Goal: Task Accomplishment & Management: Complete application form

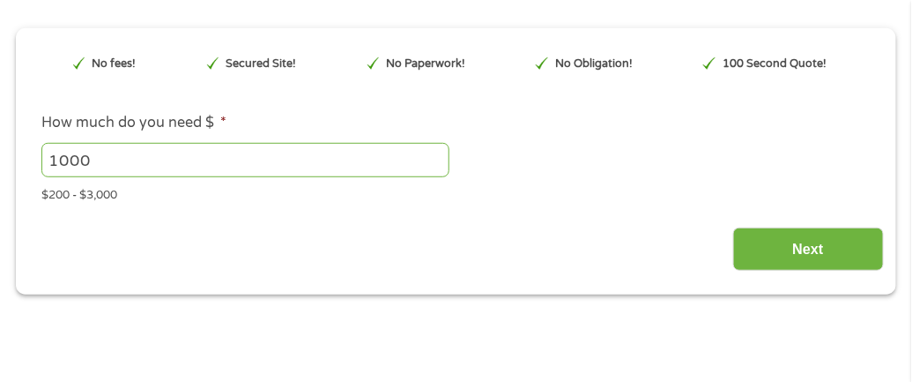
scroll to position [225, 0]
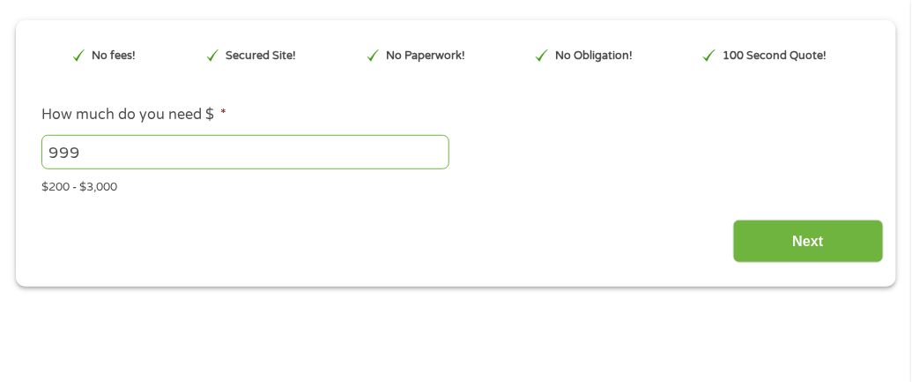
click at [437, 160] on input "999" at bounding box center [245, 151] width 409 height 33
click at [272, 155] on input "999" at bounding box center [245, 151] width 409 height 33
type input "9"
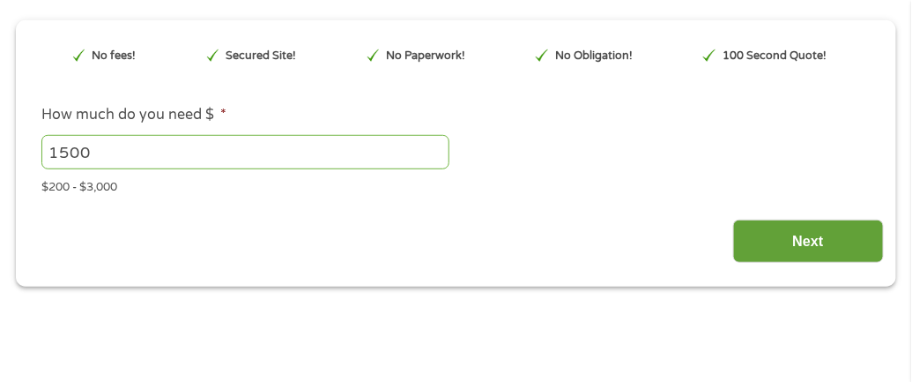
type input "1500"
click at [813, 236] on input "Next" at bounding box center [808, 240] width 151 height 43
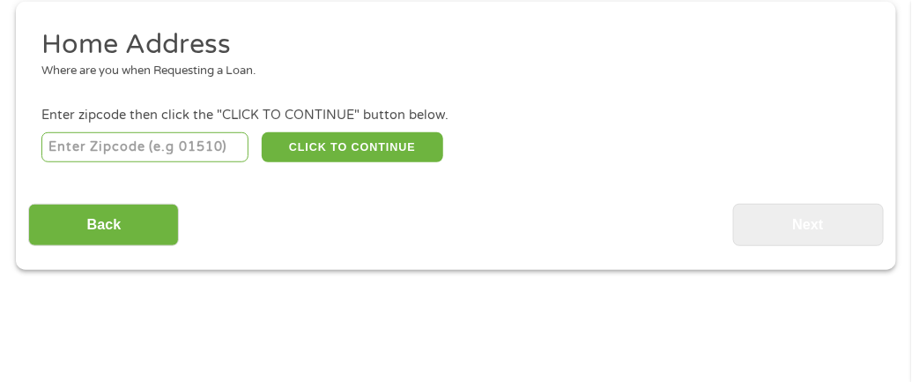
scroll to position [246, 0]
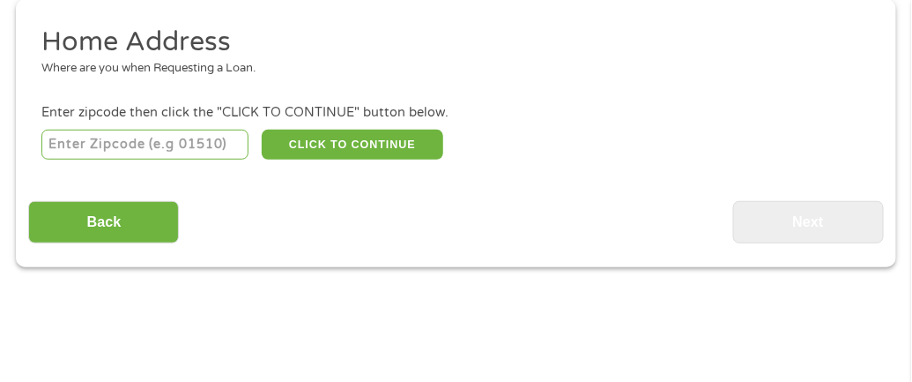
click at [123, 153] on input "number" at bounding box center [144, 145] width 207 height 30
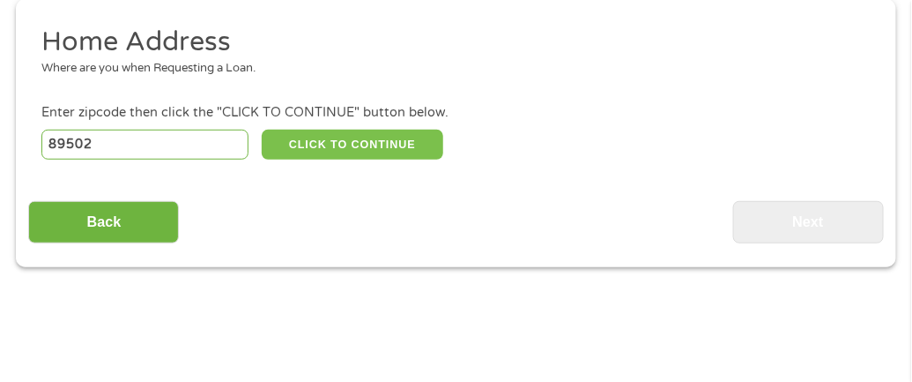
type input "89502"
click at [368, 149] on button "CLICK TO CONTINUE" at bounding box center [353, 145] width 182 height 30
type input "89502"
type input "Reno"
select select "[US_STATE]"
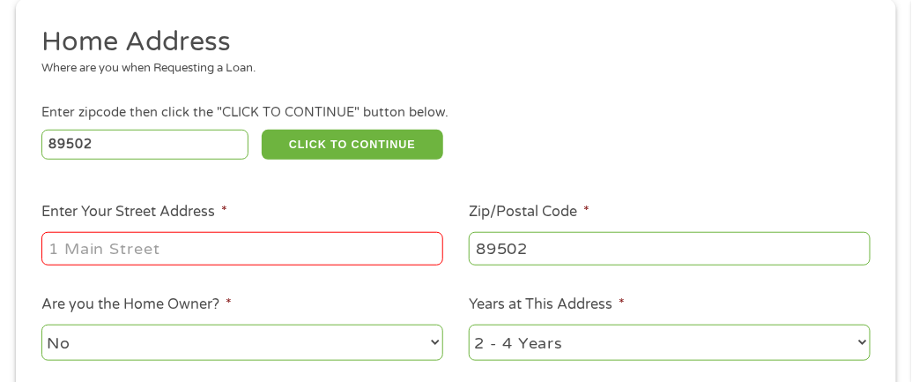
click at [226, 242] on input "Enter Your Street Address *" at bounding box center [242, 248] width 402 height 33
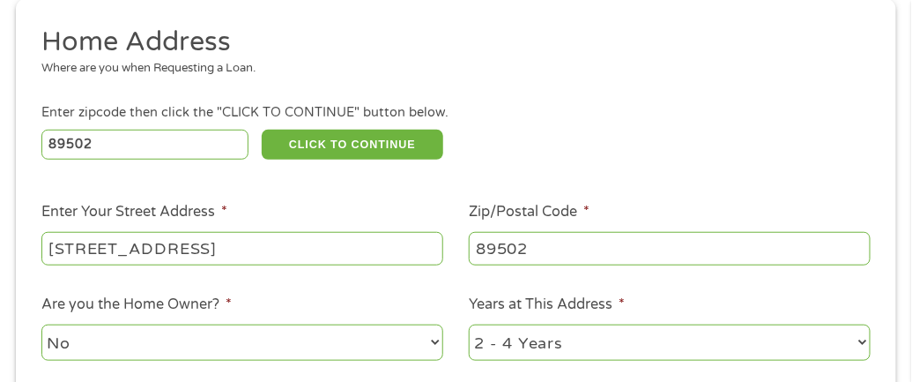
type input "[STREET_ADDRESS]"
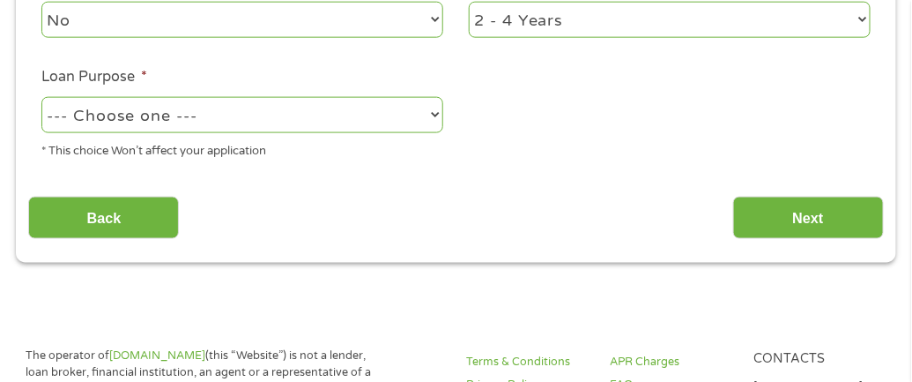
scroll to position [575, 0]
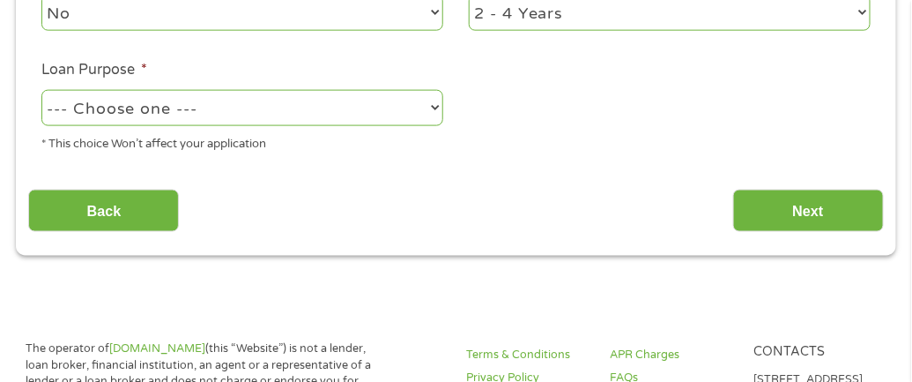
click at [492, 10] on select "1 Year or less 1 - 2 Years 2 - 4 Years Over 4 Years" at bounding box center [670, 13] width 402 height 36
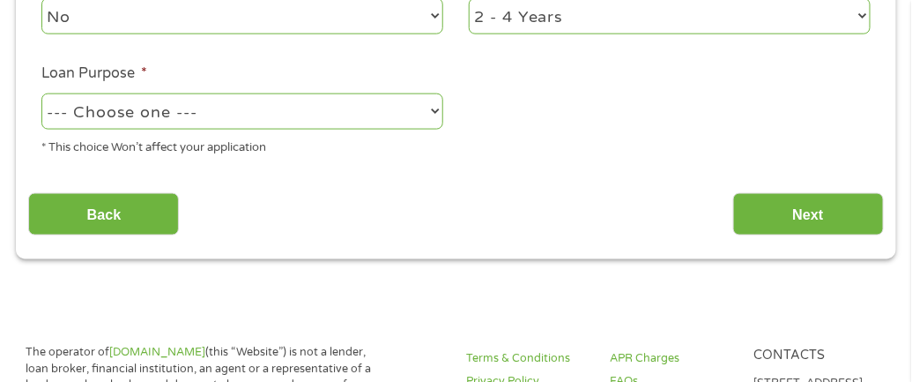
select select "12months"
click at [469, 0] on select "1 Year or less 1 - 2 Years 2 - 4 Years Over 4 Years" at bounding box center [670, 16] width 402 height 36
click at [243, 115] on select "--- Choose one --- Pay Bills Debt Consolidation Home Improvement Major Purchase…" at bounding box center [242, 111] width 402 height 36
select select "shorttermcash"
click at [41, 95] on select "--- Choose one --- Pay Bills Debt Consolidation Home Improvement Major Purchase…" at bounding box center [242, 111] width 402 height 36
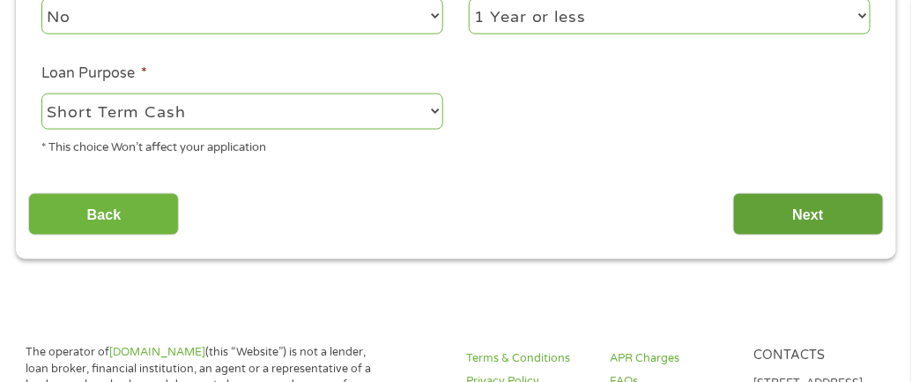
click at [795, 203] on input "Next" at bounding box center [808, 214] width 151 height 43
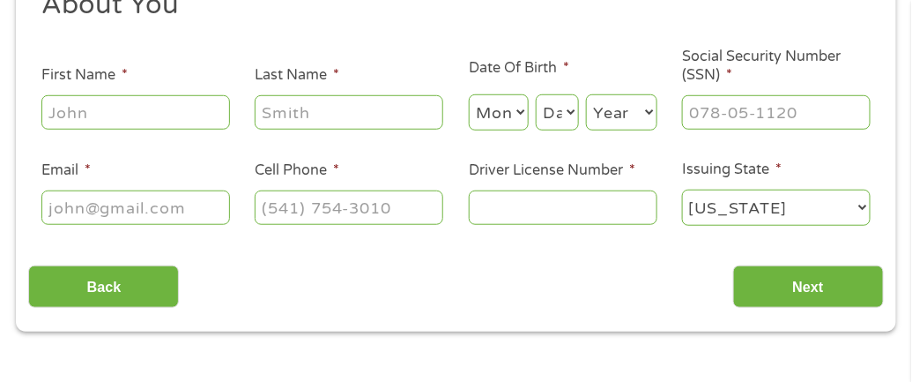
scroll to position [286, 0]
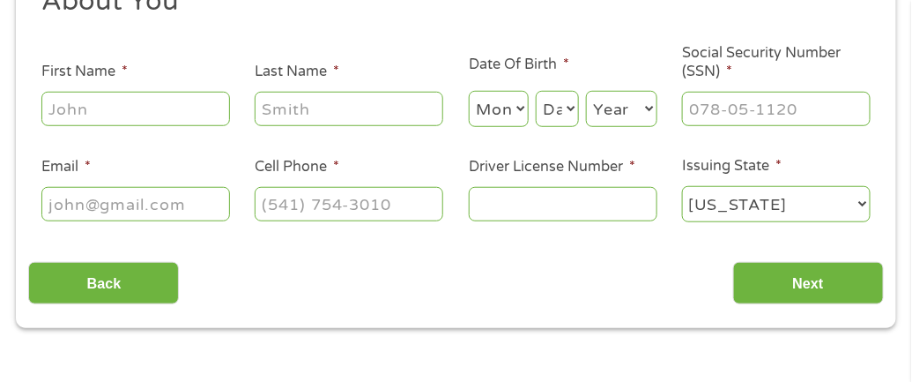
click at [91, 105] on input "First Name *" at bounding box center [135, 108] width 189 height 33
type input "[PERSON_NAME]"
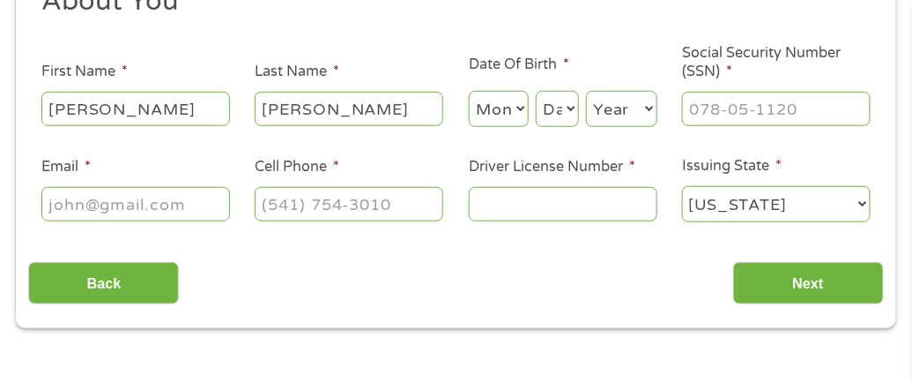
type input "[PERSON_NAME]"
select select "10"
click at [555, 105] on select "Day 1 2 3 4 5 6 7 8 9 10 11 12 13 14 15 16 17 18 19 20 21 22 23 24 25 26 27 28 …" at bounding box center [557, 109] width 43 height 36
select select "1"
click at [537, 91] on select "Day 1 2 3 4 5 6 7 8 9 10 11 12 13 14 15 16 17 18 19 20 21 22 23 24 25 26 27 28 …" at bounding box center [557, 109] width 43 height 36
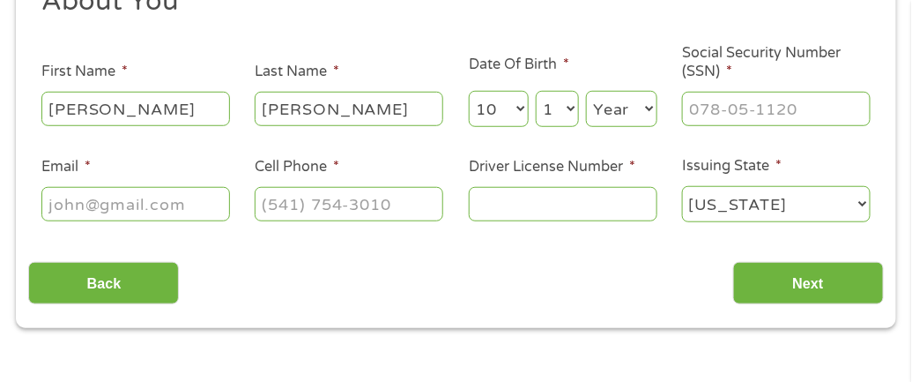
click at [608, 108] on select "Year [DATE] 2006 2005 2004 2003 2002 2001 2000 1999 1998 1997 1996 1995 1994 19…" at bounding box center [621, 109] width 71 height 36
select select "1991"
click at [586, 91] on select "Year [DATE] 2006 2005 2004 2003 2002 2001 2000 1999 1998 1997 1996 1995 1994 19…" at bounding box center [621, 109] width 71 height 36
click at [749, 109] on input "Social Security Number (SSN) *" at bounding box center [776, 108] width 189 height 33
type input "530-63-5789"
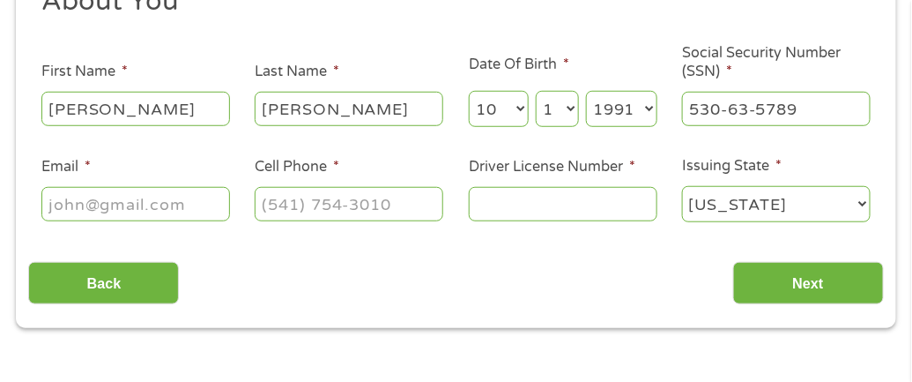
click at [151, 217] on input "Email *" at bounding box center [135, 203] width 189 height 33
type input "[EMAIL_ADDRESS][DOMAIN_NAME]"
type input "[PHONE_NUMBER]"
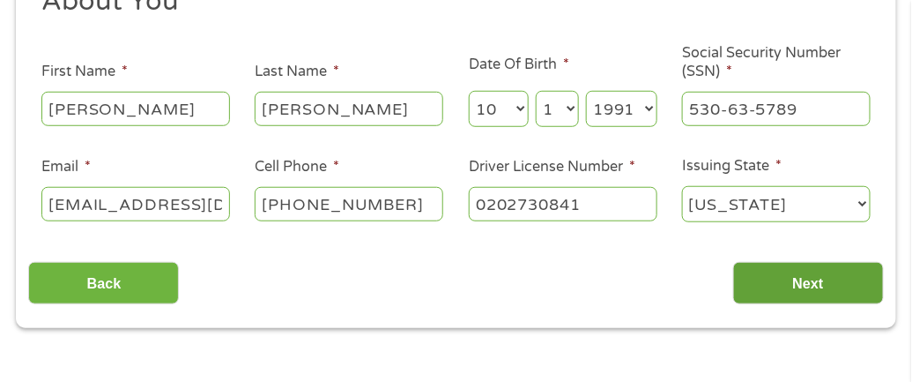
type input "0202730841"
click at [810, 278] on input "Next" at bounding box center [808, 283] width 151 height 43
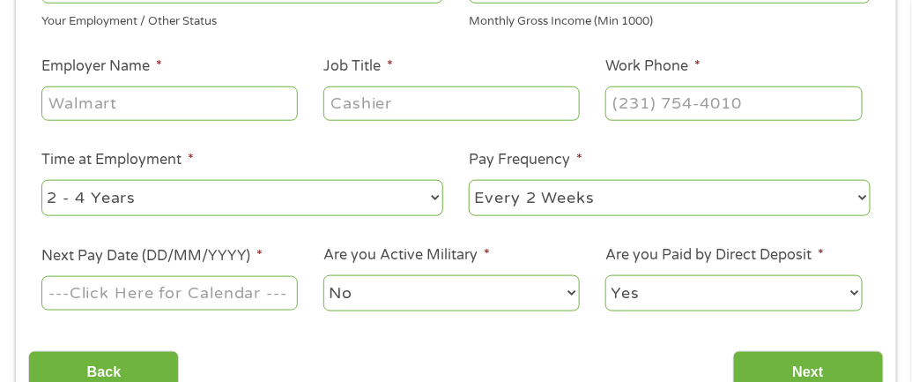
scroll to position [393, 0]
click at [214, 298] on input "Next Pay Date (DD/MM/YYYY) *" at bounding box center [169, 293] width 256 height 33
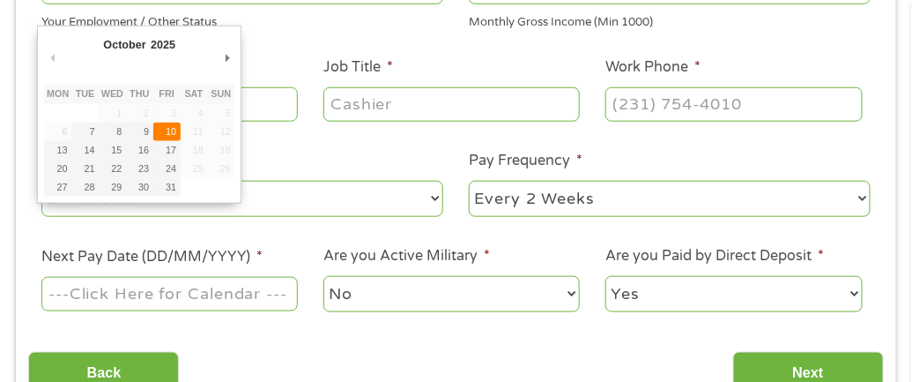
type input "[DATE]"
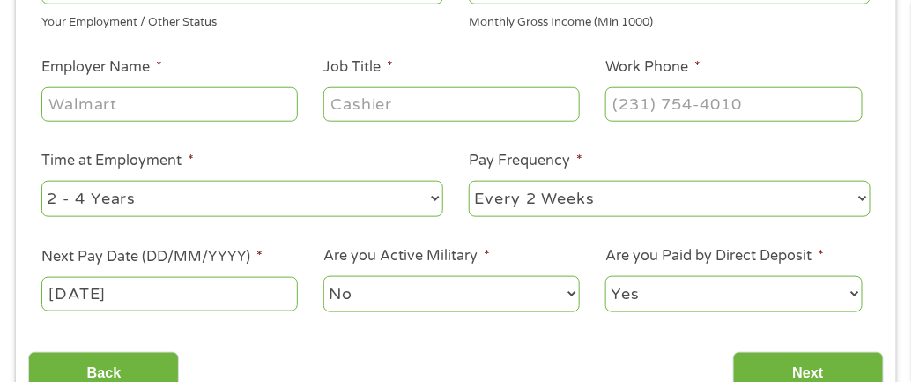
click at [254, 204] on select "--- Choose one --- 1 Year or less 1 - 2 Years 2 - 4 Years Over 4 Years" at bounding box center [242, 199] width 402 height 36
select select "12months"
click at [41, 181] on select "--- Choose one --- 1 Year or less 1 - 2 Years 2 - 4 Years Over 4 Years" at bounding box center [242, 199] width 402 height 36
click at [615, 106] on input "Work Phone *" at bounding box center [733, 103] width 256 height 33
type input "[PHONE_NUMBER]"
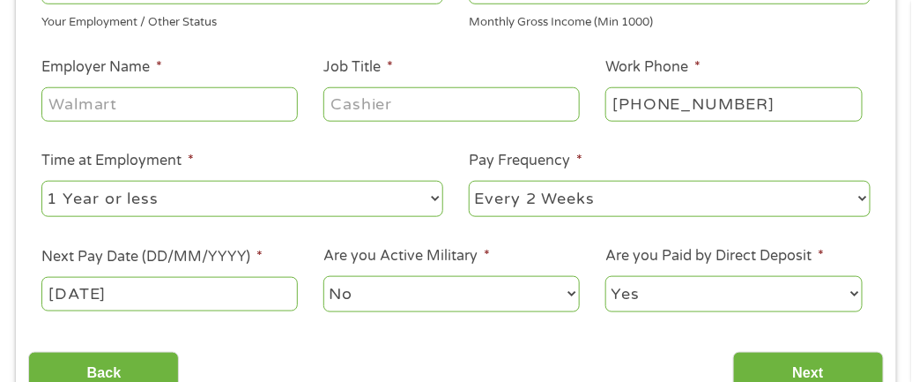
click at [194, 90] on input "Employer Name *" at bounding box center [169, 103] width 256 height 33
type input "Granite Construction"
type input "C"
type input "p"
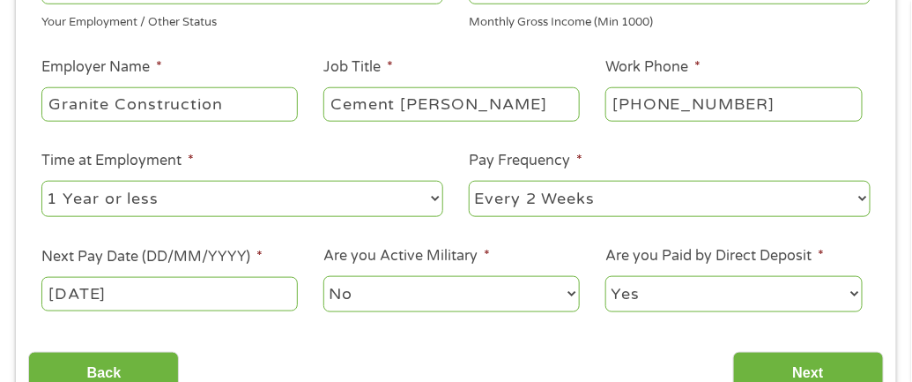
type input "Cement [PERSON_NAME]"
click at [531, 197] on select "--- Choose one --- Every 2 Weeks Every Week Monthly Semi-Monthly" at bounding box center [670, 199] width 402 height 36
select select "weekly"
click at [469, 181] on select "--- Choose one --- Every 2 Weeks Every Week Monthly Semi-Monthly" at bounding box center [670, 199] width 402 height 36
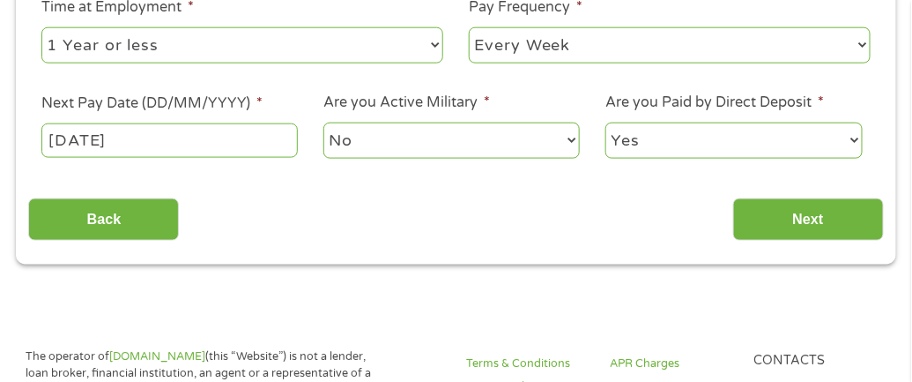
scroll to position [547, 0]
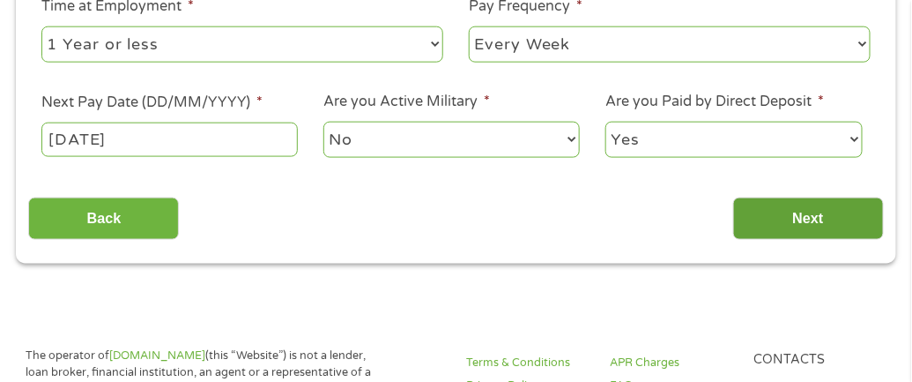
click at [761, 227] on input "Next" at bounding box center [808, 218] width 151 height 43
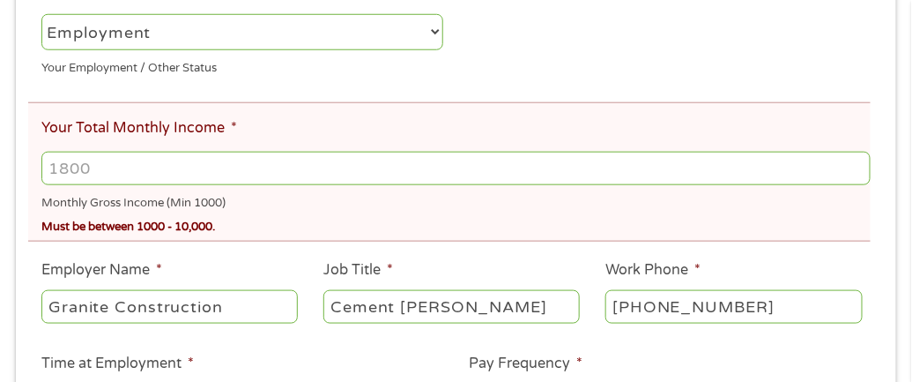
scroll to position [426, 0]
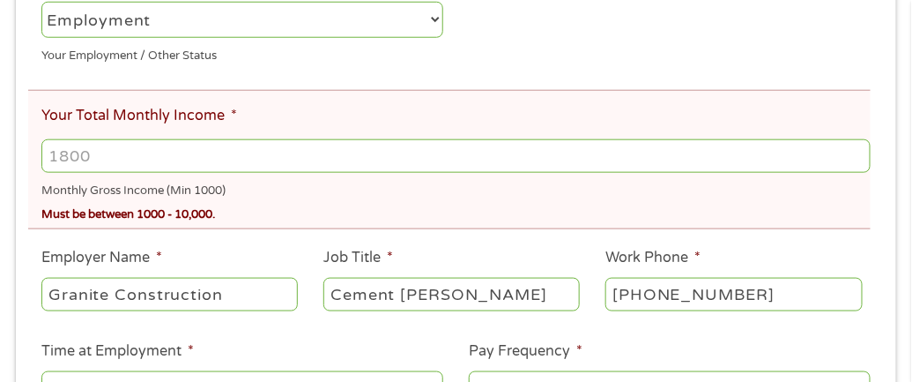
click at [375, 149] on input "Your Total Monthly Income *" at bounding box center [455, 155] width 829 height 33
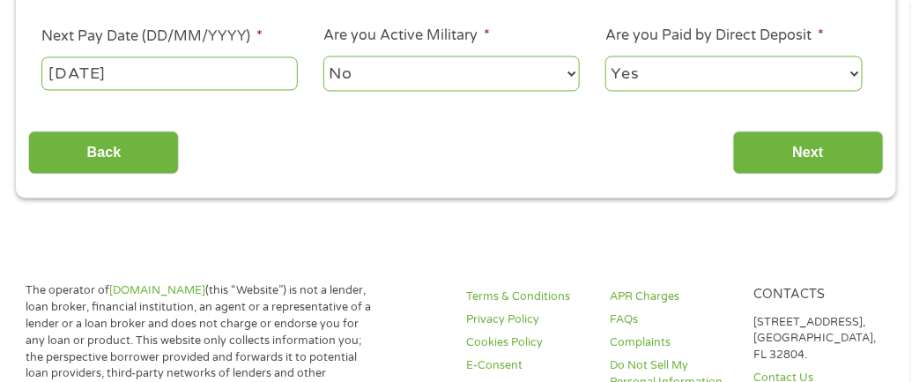
scroll to position [842, 0]
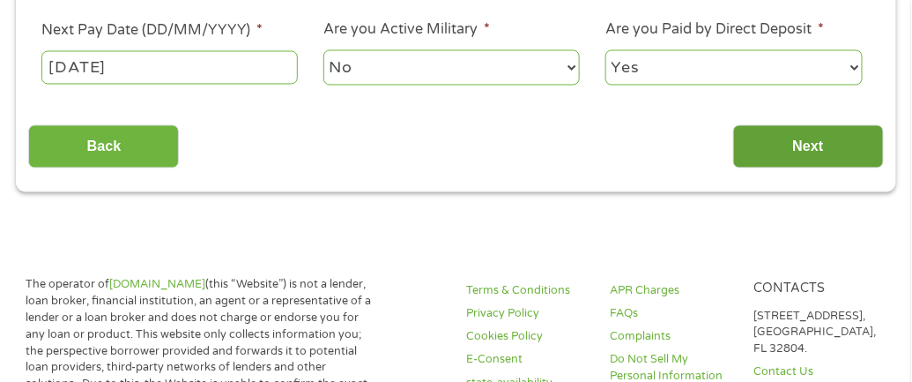
type input "3000"
click at [764, 144] on input "Next" at bounding box center [808, 146] width 151 height 43
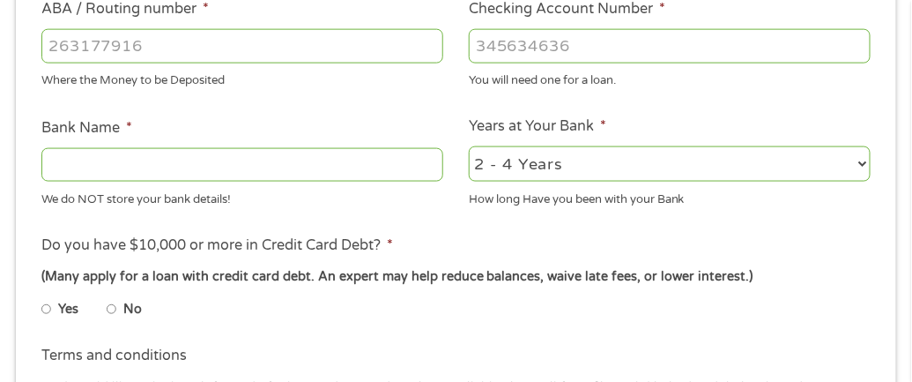
scroll to position [598, 0]
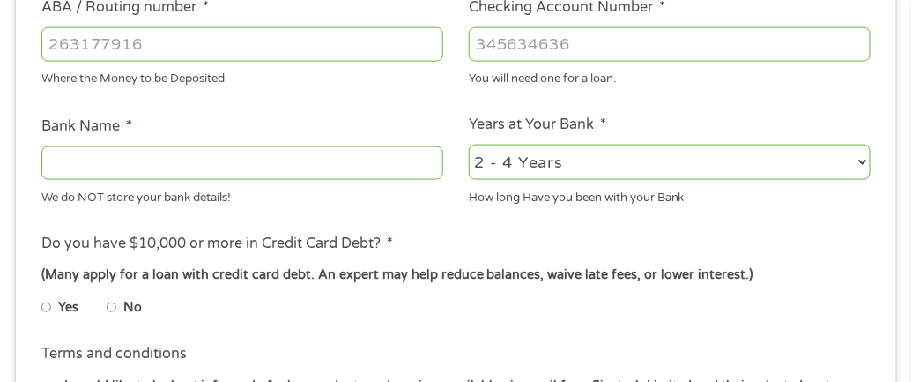
click at [114, 309] on input "No" at bounding box center [112, 307] width 11 height 28
radio input "true"
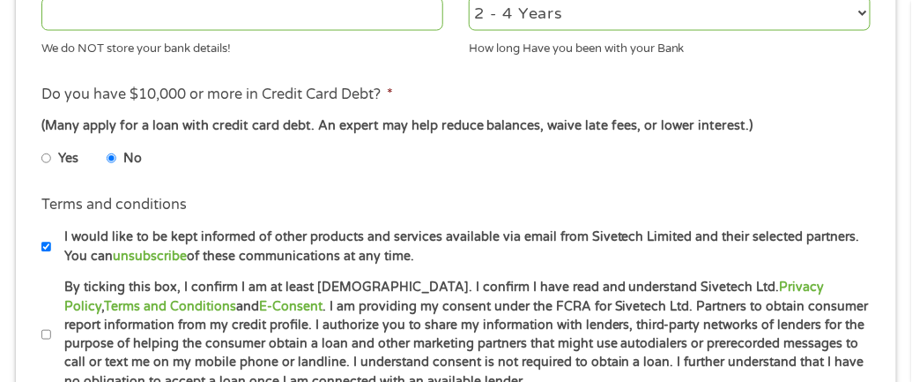
scroll to position [747, 0]
click at [42, 249] on input "I would like to be kept informed of other products and services available via e…" at bounding box center [46, 247] width 11 height 28
checkbox input "false"
click at [43, 338] on input "By ticking this box, I confirm I am at least [DEMOGRAPHIC_DATA]. I confirm I ha…" at bounding box center [46, 334] width 11 height 28
checkbox input "true"
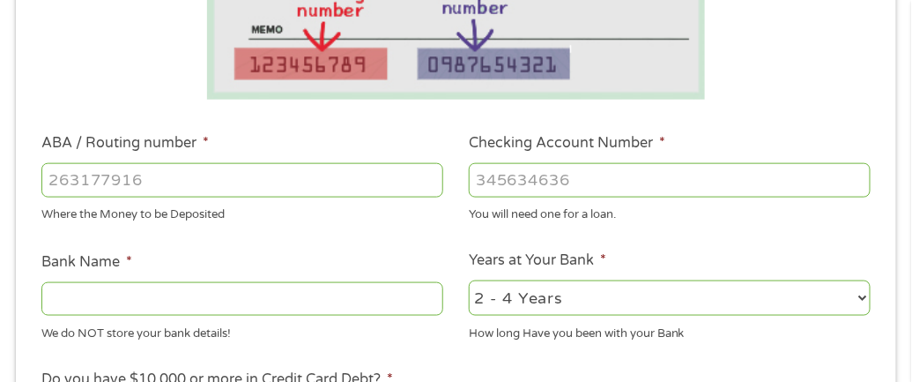
scroll to position [462, 0]
click at [333, 292] on input "Bank Name *" at bounding box center [242, 298] width 402 height 33
type input "Chime"
click at [868, 299] on select "2 - 4 Years 6 - 12 Months 1 - 2 Years Over 4 Years" at bounding box center [670, 298] width 402 height 36
select select "12months"
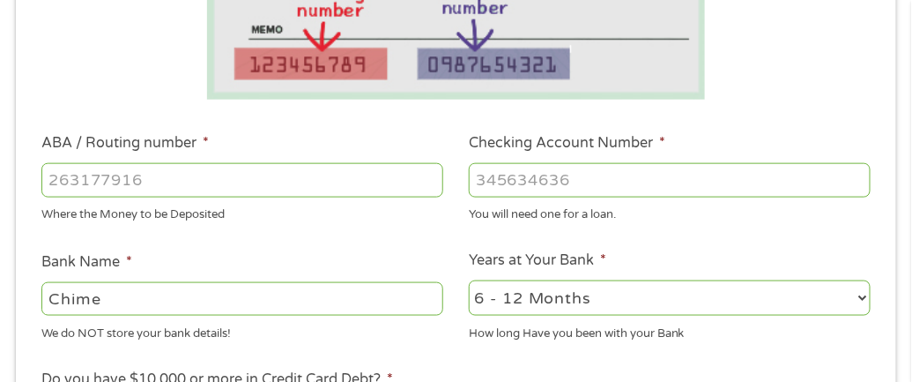
click at [469, 281] on select "2 - 4 Years 6 - 12 Months 1 - 2 Years Over 4 Years" at bounding box center [670, 298] width 402 height 36
click at [328, 179] on input "ABA / Routing number *" at bounding box center [242, 179] width 402 height 33
type input "031101279"
type input "THE BANCORP BANK"
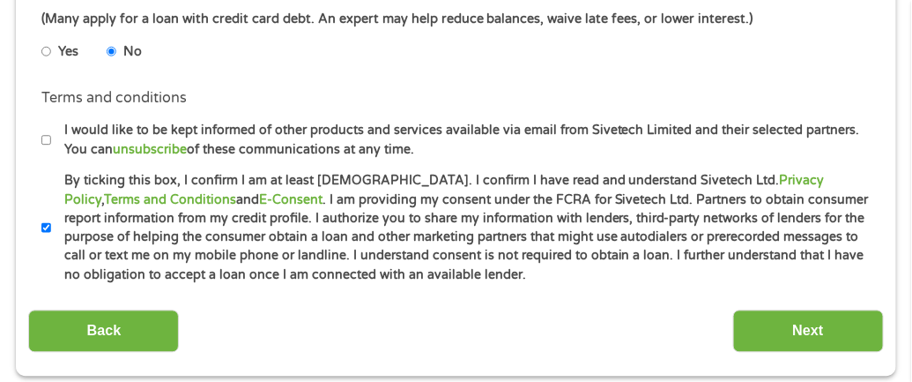
scroll to position [858, 0]
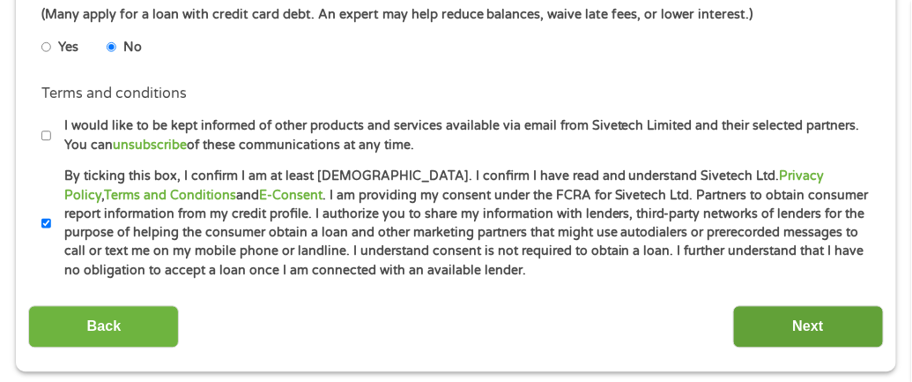
type input "766175563325"
click at [768, 317] on input "Next" at bounding box center [808, 327] width 151 height 43
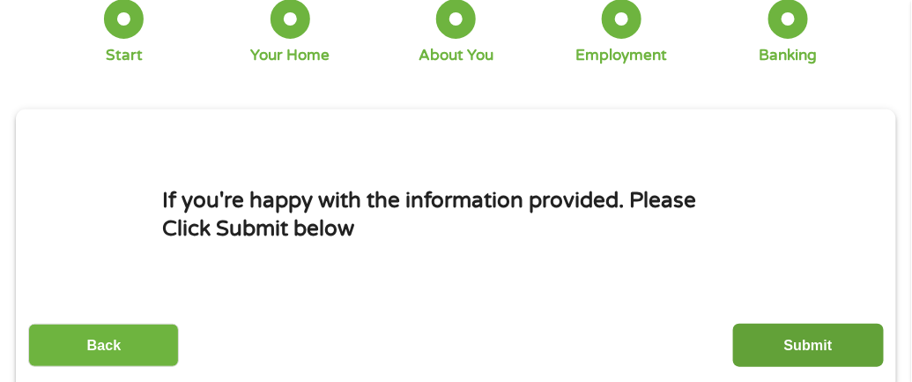
scroll to position [135, 0]
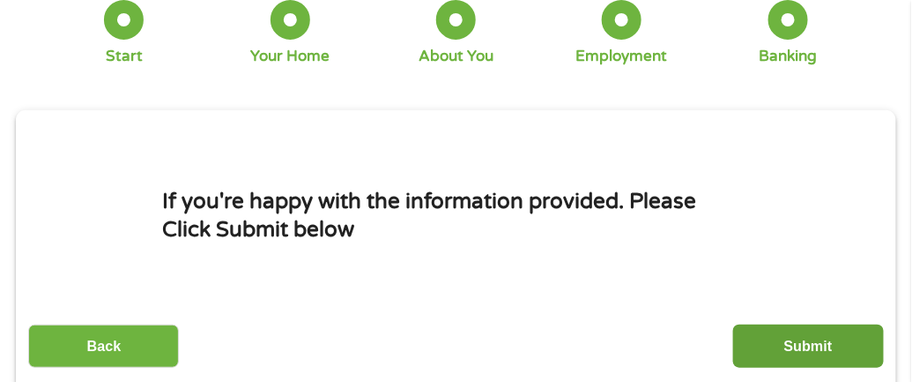
click at [805, 339] on input "Submit" at bounding box center [808, 345] width 151 height 43
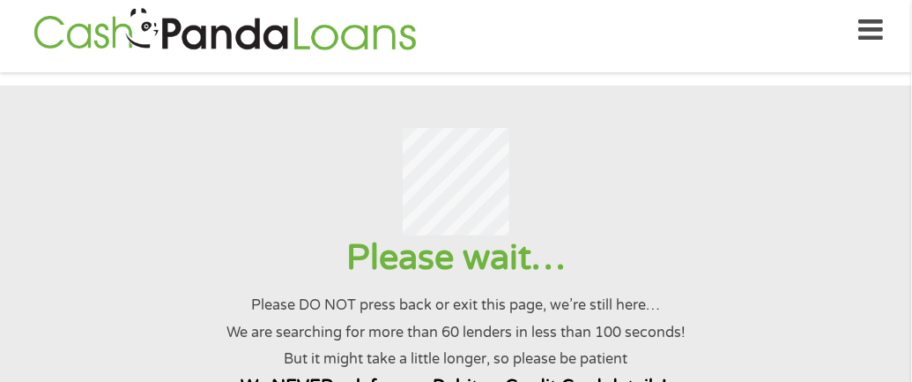
scroll to position [0, 0]
